Goal: Task Accomplishment & Management: Use online tool/utility

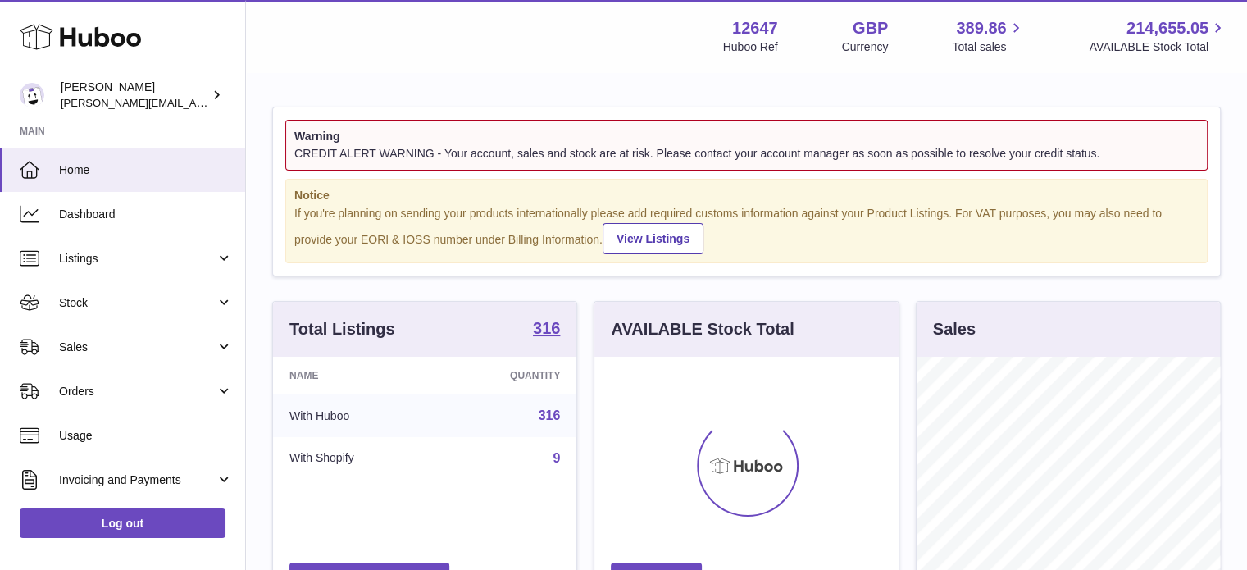
scroll to position [256, 304]
click at [97, 301] on span "Stock" at bounding box center [137, 303] width 157 height 16
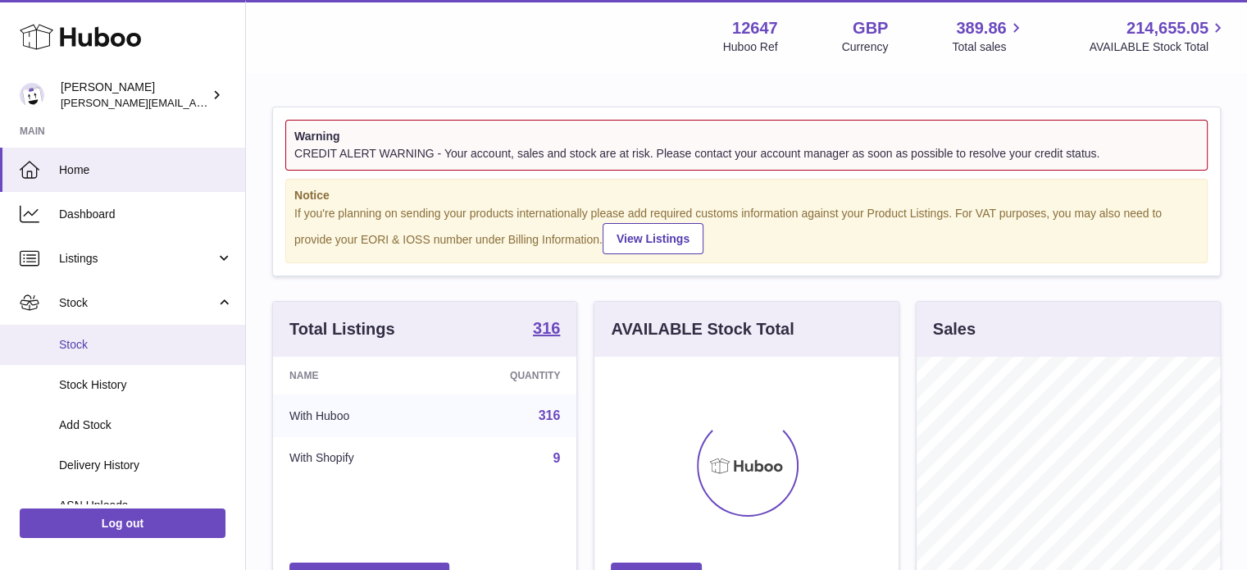
click at [95, 344] on span "Stock" at bounding box center [146, 345] width 174 height 16
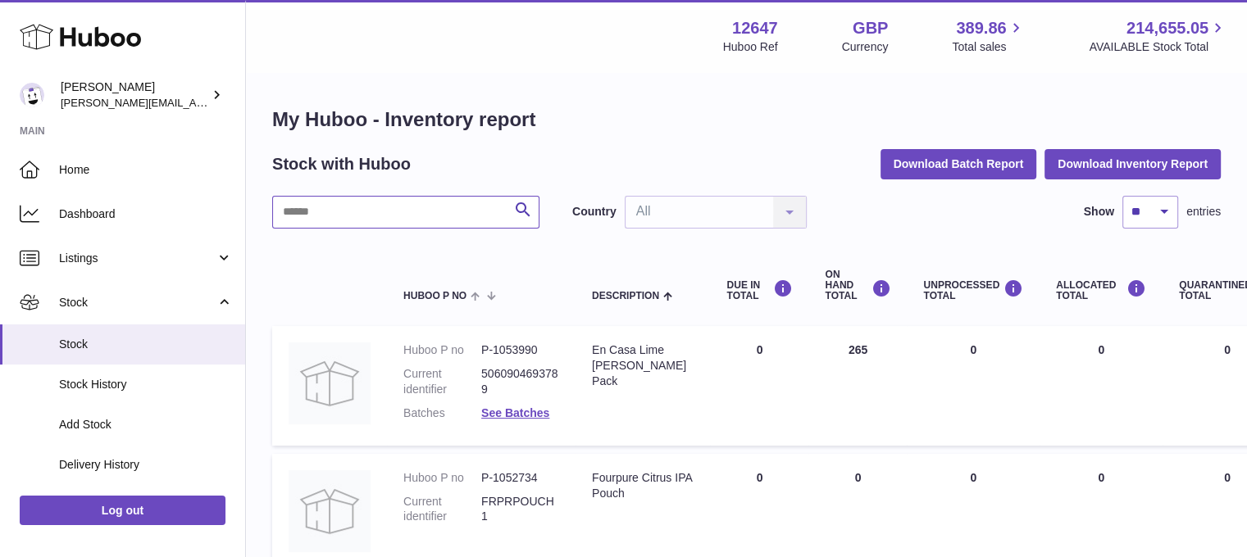
click at [331, 211] on input "text" at bounding box center [405, 212] width 267 height 33
type input "*********"
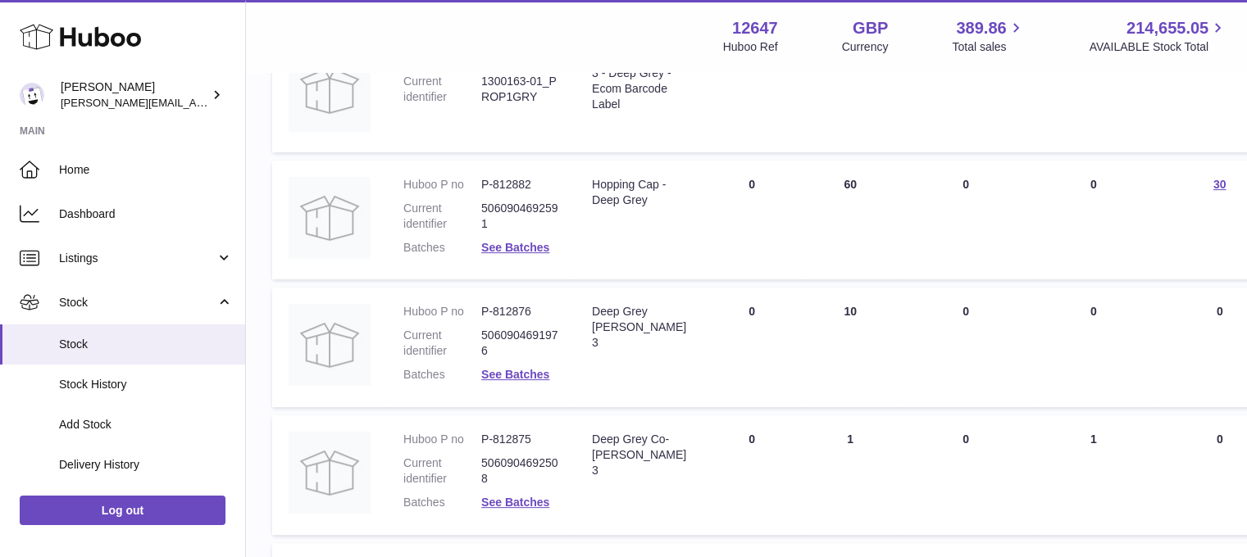
scroll to position [168, 0]
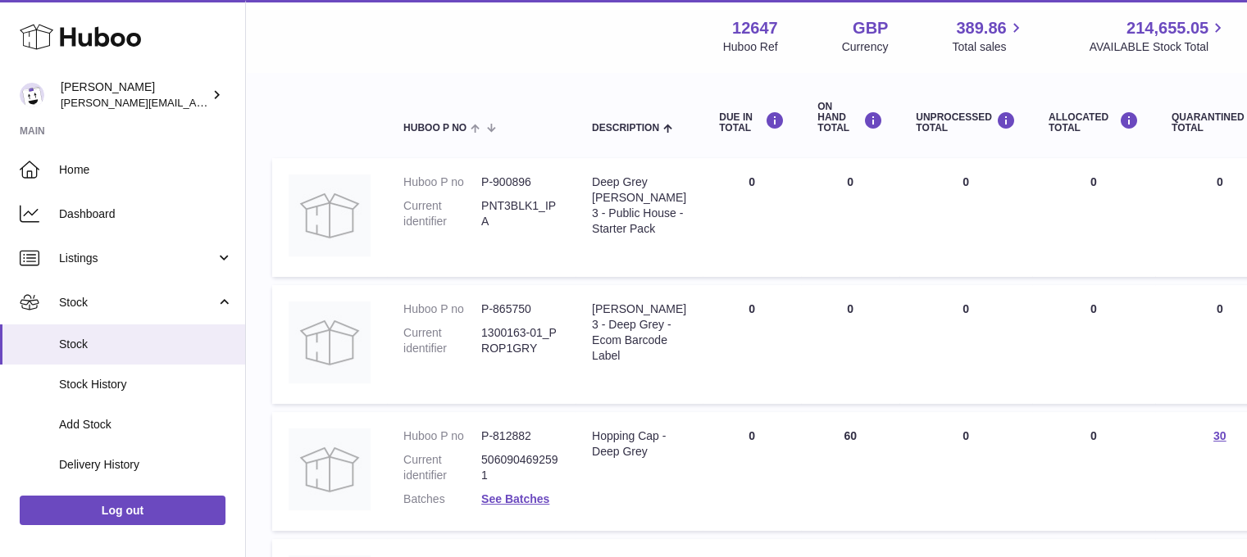
click at [540, 62] on div "Menu Huboo 12647 Huboo Ref GBP Currency 389.86 Total sales 214,655.05 AVAILABLE…" at bounding box center [746, 36] width 1001 height 72
